Goal: Task Accomplishment & Management: Manage account settings

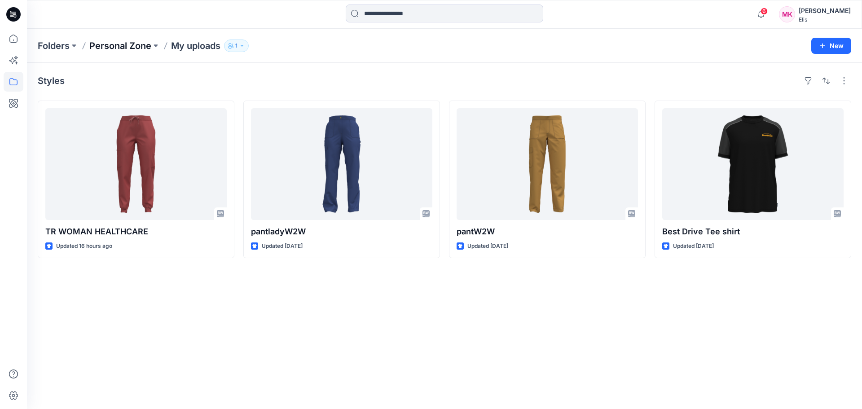
click at [134, 44] on p "Personal Zone" at bounding box center [120, 46] width 62 height 13
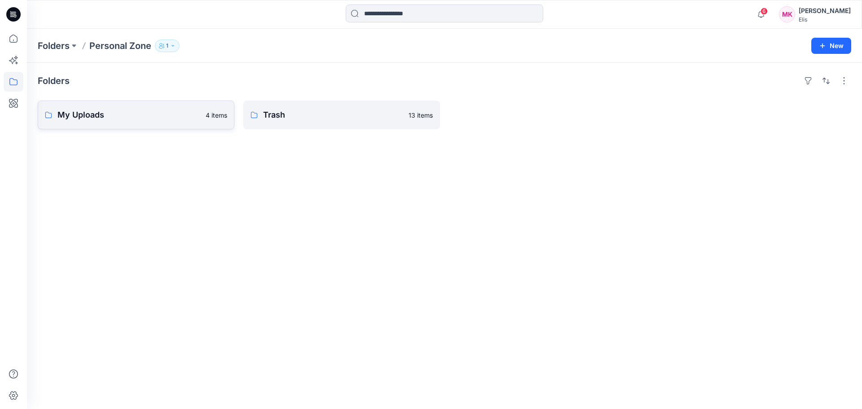
click at [160, 115] on p "My Uploads" at bounding box center [128, 115] width 143 height 13
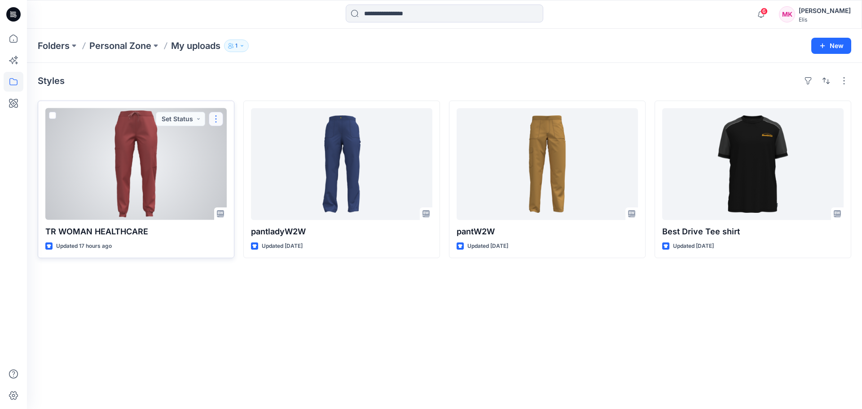
click at [215, 118] on button "button" at bounding box center [216, 119] width 14 height 14
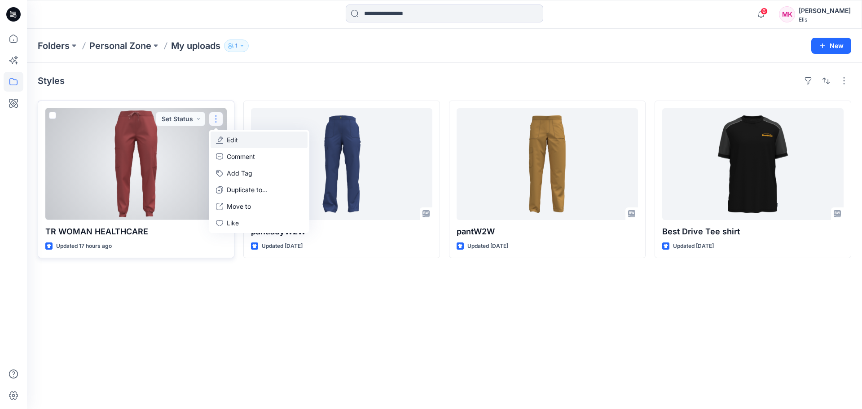
click at [235, 138] on p "Edit" at bounding box center [232, 139] width 11 height 9
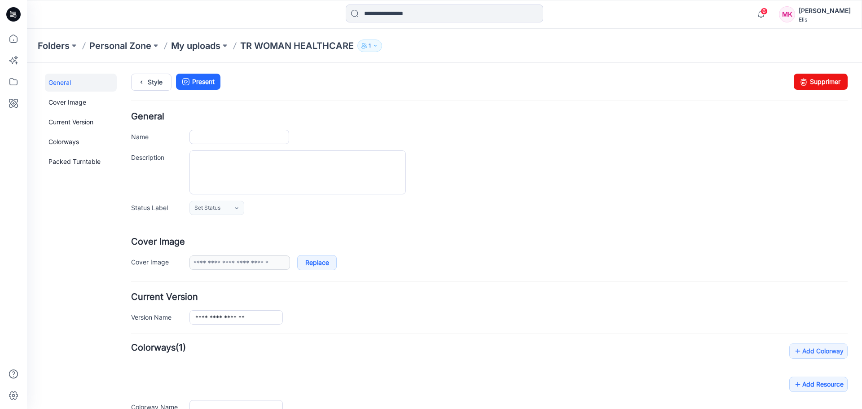
type input "**********"
drag, startPoint x: 816, startPoint y: 81, endPoint x: 493, endPoint y: 96, distance: 323.3
click at [816, 81] on link "Supprimer" at bounding box center [821, 82] width 54 height 16
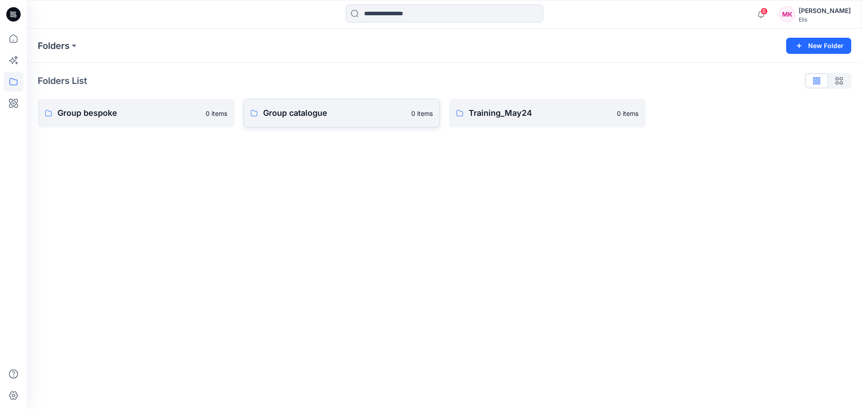
click at [328, 119] on p "Group catalogue" at bounding box center [334, 113] width 143 height 13
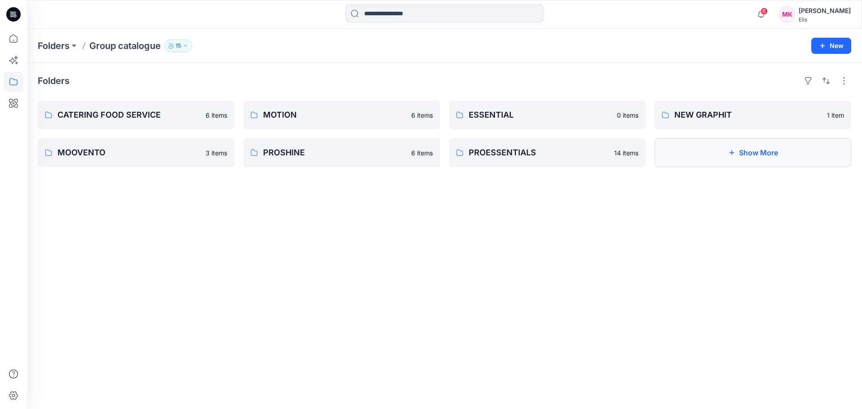
click at [761, 152] on button "Show More" at bounding box center [753, 152] width 197 height 29
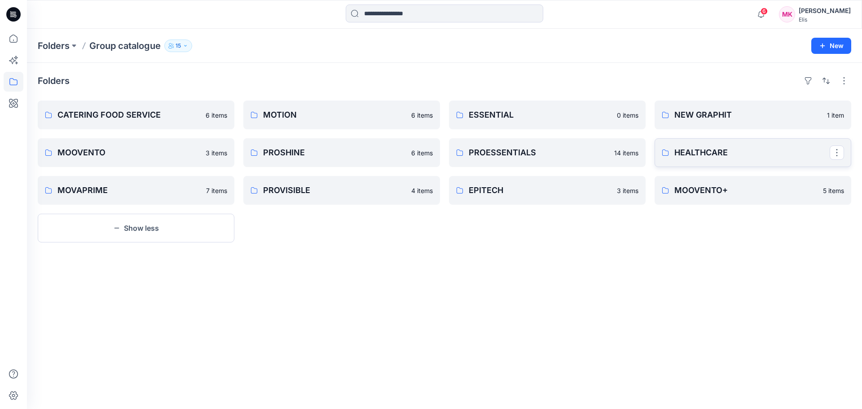
click at [733, 153] on p "HEALTHCARE" at bounding box center [752, 152] width 155 height 13
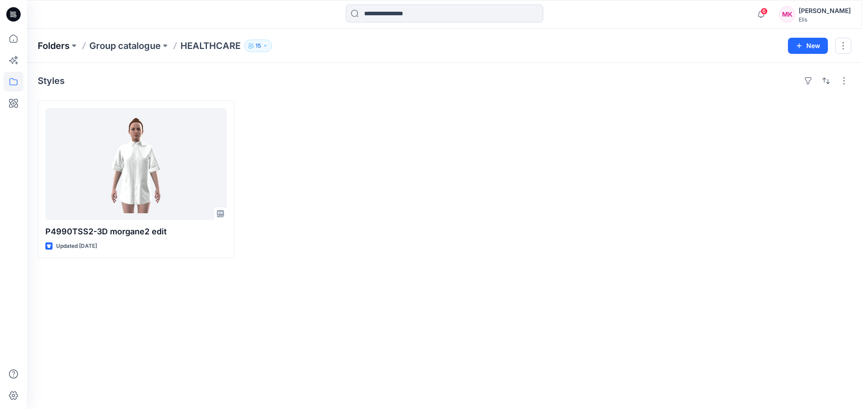
click at [61, 45] on p "Folders" at bounding box center [54, 46] width 32 height 13
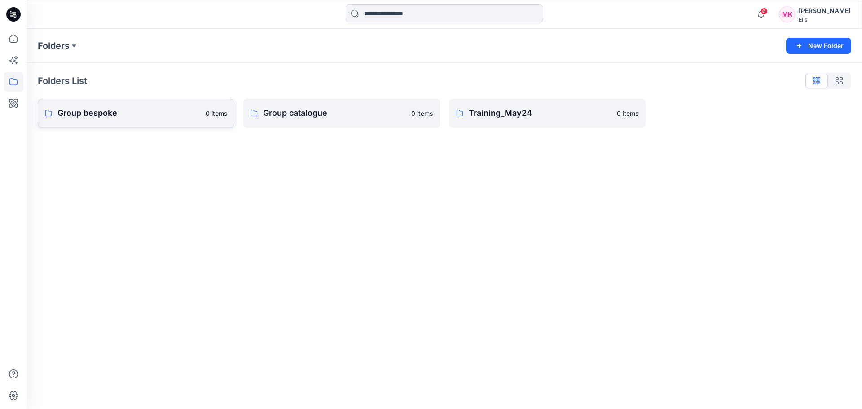
click at [119, 119] on link "Group bespoke 0 items" at bounding box center [136, 113] width 197 height 29
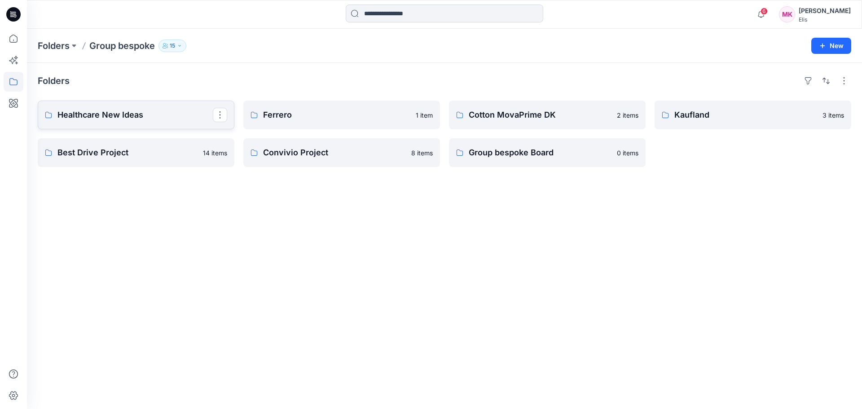
click at [125, 111] on p "Healthcare New Ideas" at bounding box center [134, 115] width 155 height 13
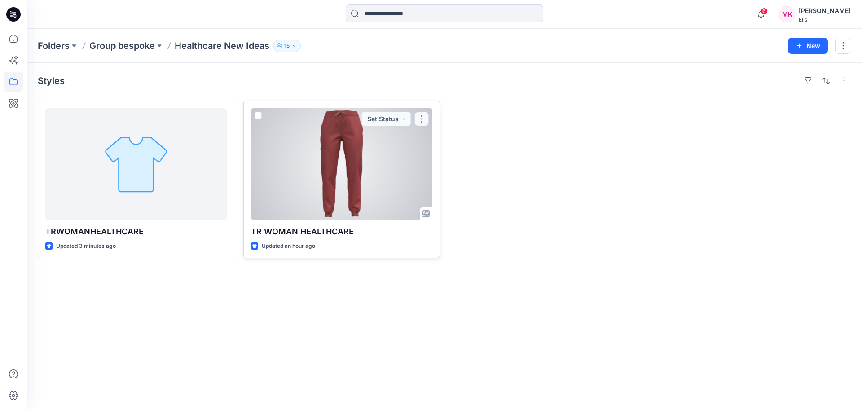
click at [421, 115] on button "button" at bounding box center [422, 119] width 14 height 14
click at [438, 140] on p "Edit" at bounding box center [438, 139] width 11 height 9
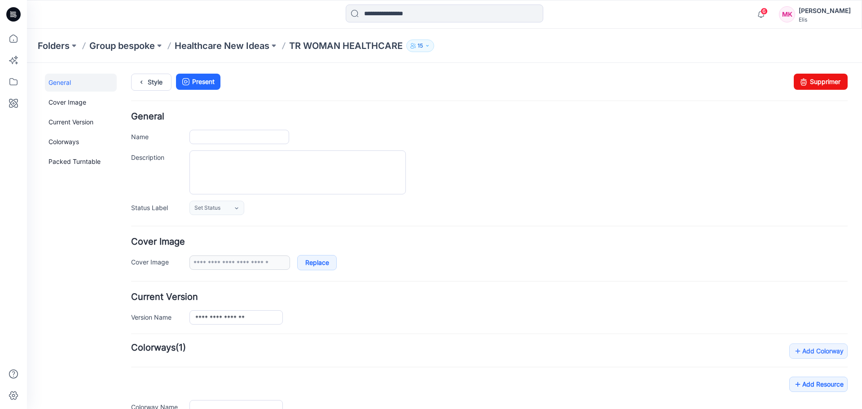
type input "**********"
drag, startPoint x: 803, startPoint y: 81, endPoint x: 490, endPoint y: 89, distance: 312.7
click at [803, 81] on icon at bounding box center [804, 82] width 13 height 16
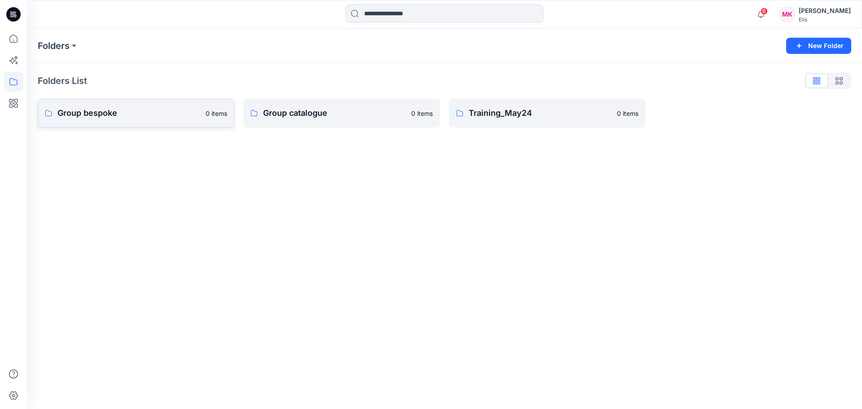
click at [163, 116] on p "Group bespoke" at bounding box center [128, 113] width 143 height 13
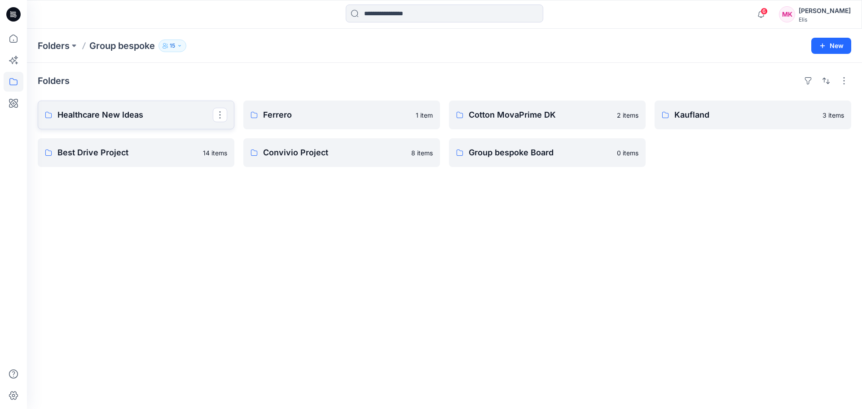
click at [115, 114] on p "Healthcare New Ideas" at bounding box center [134, 115] width 155 height 13
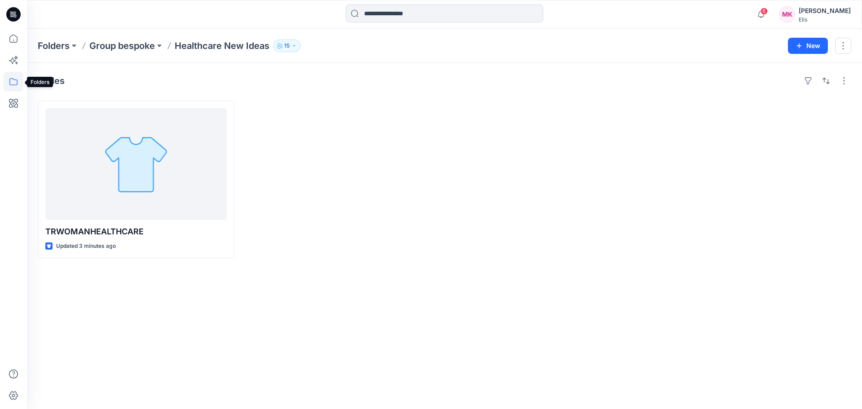
click at [11, 81] on icon at bounding box center [14, 82] width 20 height 20
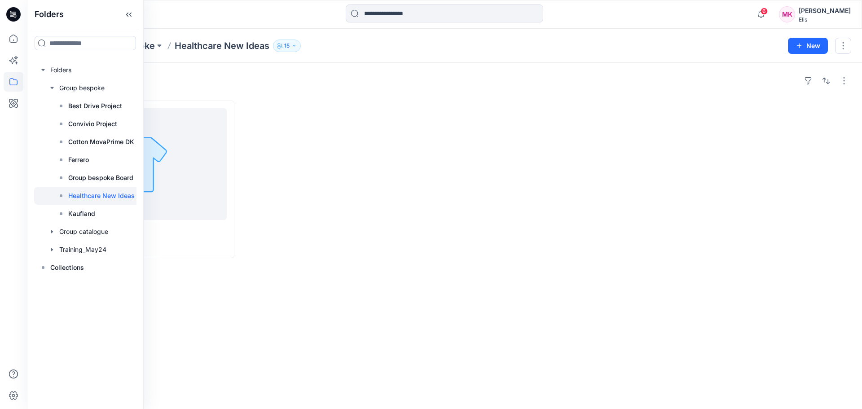
click at [183, 8] on div at bounding box center [131, 14] width 209 height 20
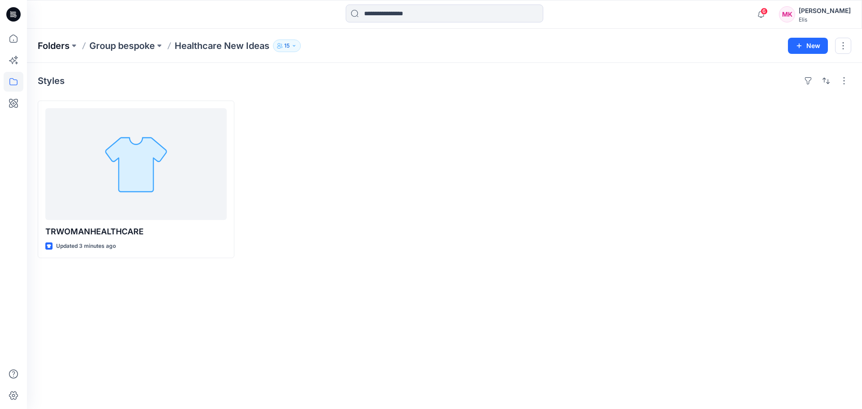
click at [55, 45] on p "Folders" at bounding box center [54, 46] width 32 height 13
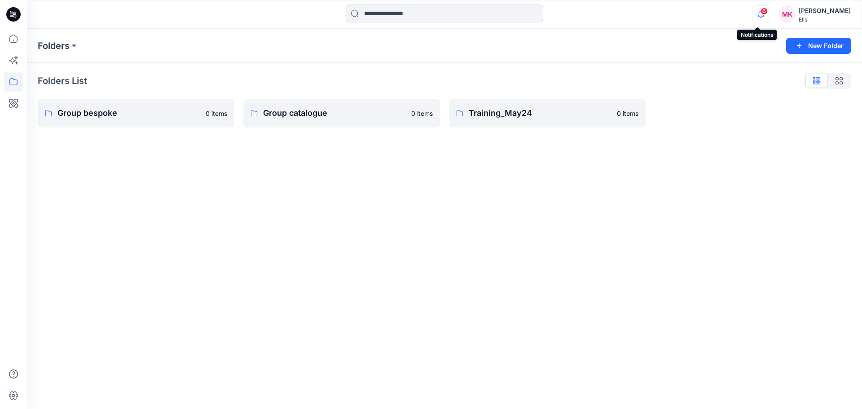
click at [754, 12] on icon "button" at bounding box center [761, 14] width 17 height 18
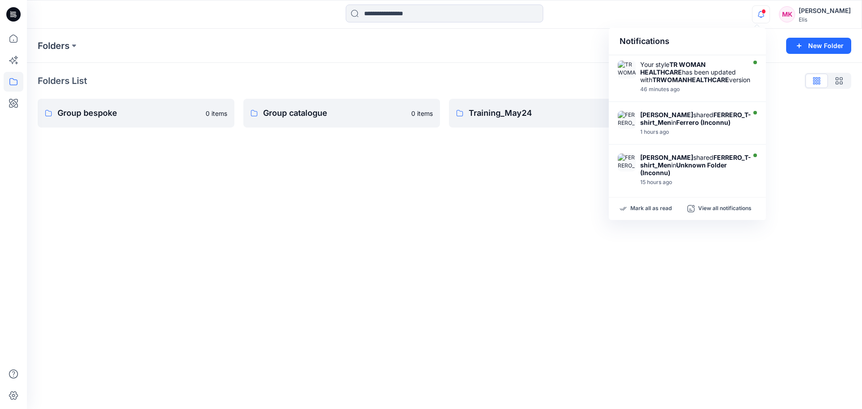
click at [754, 12] on icon "button" at bounding box center [761, 14] width 17 height 18
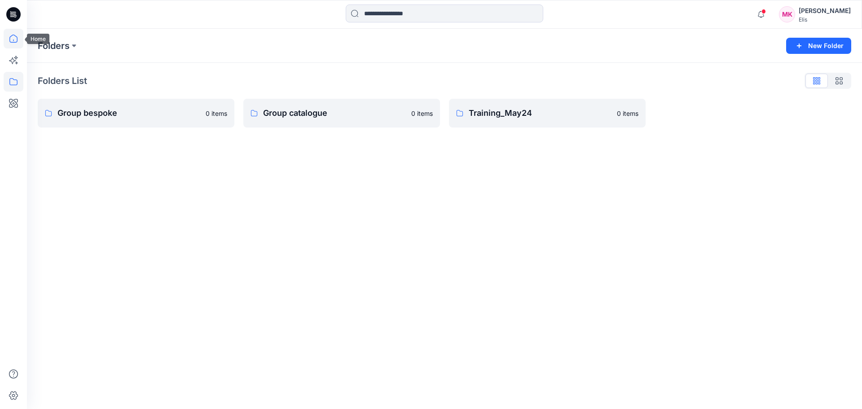
click at [9, 41] on icon at bounding box center [14, 39] width 20 height 20
